Goal: Information Seeking & Learning: Learn about a topic

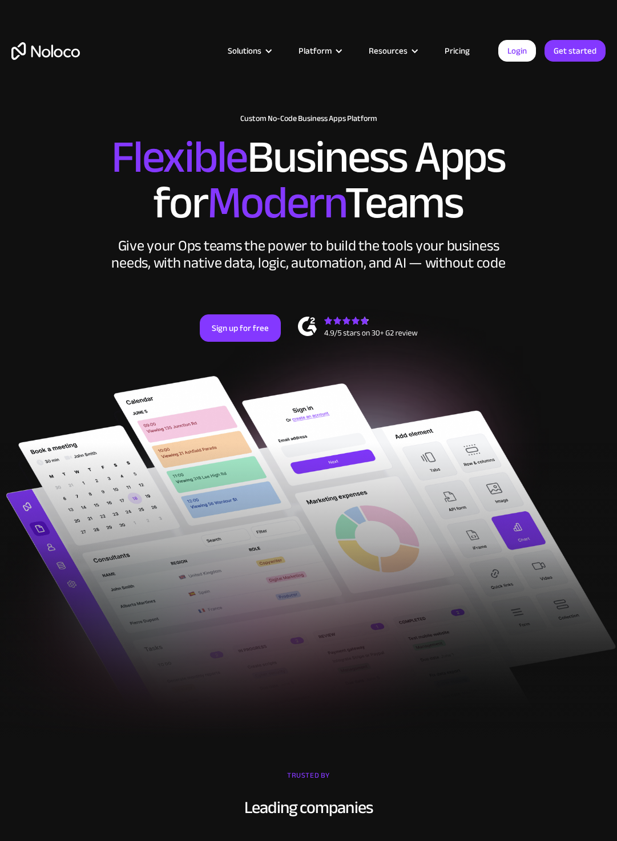
click at [462, 50] on link "Pricing" at bounding box center [457, 50] width 54 height 15
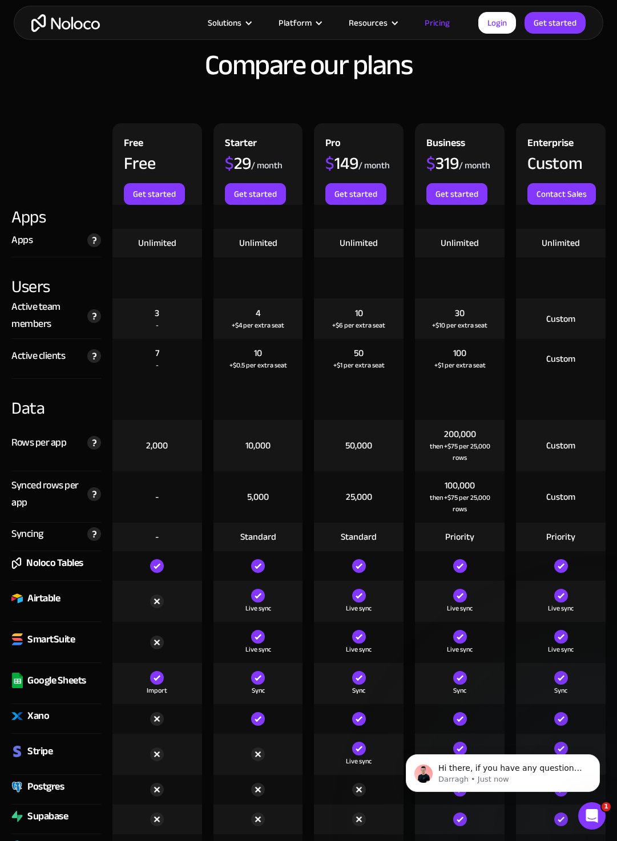
scroll to position [1371, 0]
